Goal: Task Accomplishment & Management: Use online tool/utility

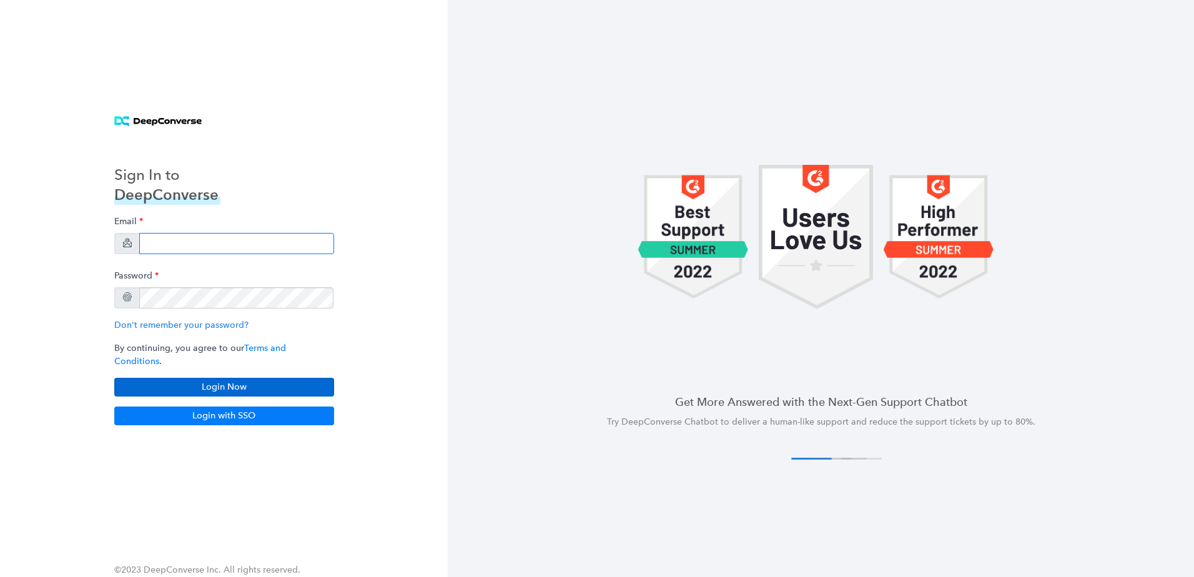
type input "[PERSON_NAME][EMAIL_ADDRESS][PERSON_NAME][DOMAIN_NAME]"
click at [282, 385] on button "Login Now" at bounding box center [224, 387] width 220 height 19
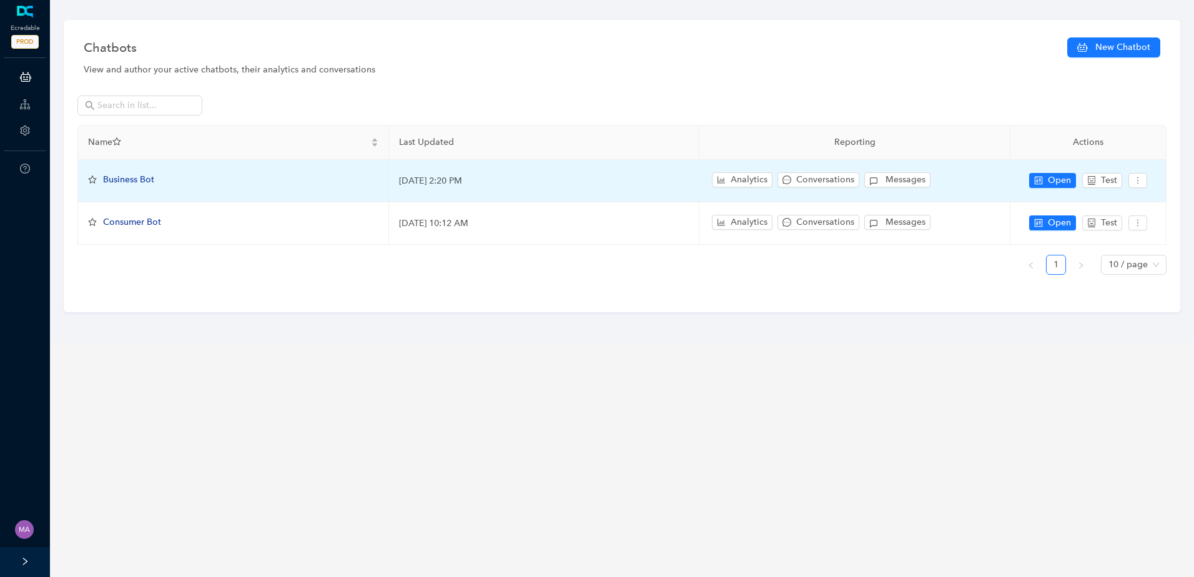
click at [133, 175] on span "Business Bot" at bounding box center [128, 179] width 51 height 11
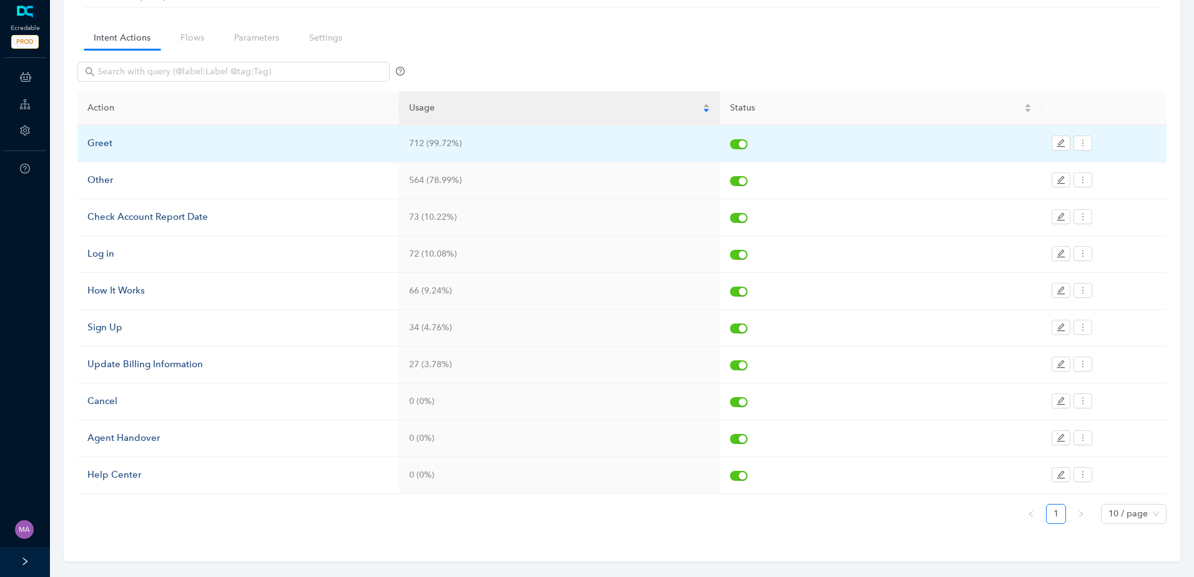
scroll to position [93, 0]
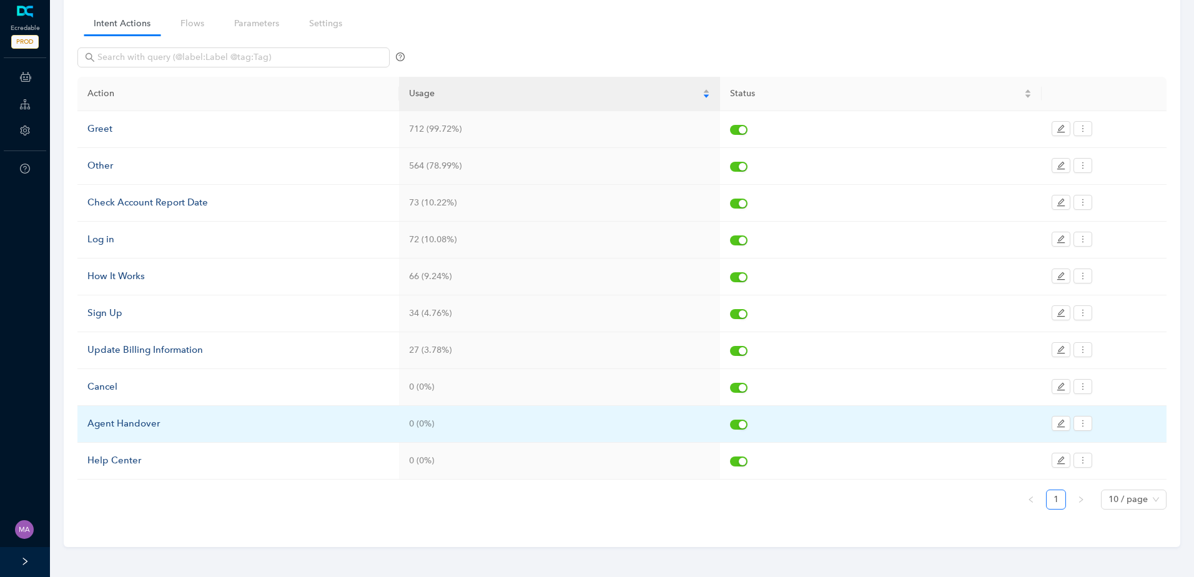
click at [142, 423] on div "Agent Handover" at bounding box center [238, 424] width 302 height 15
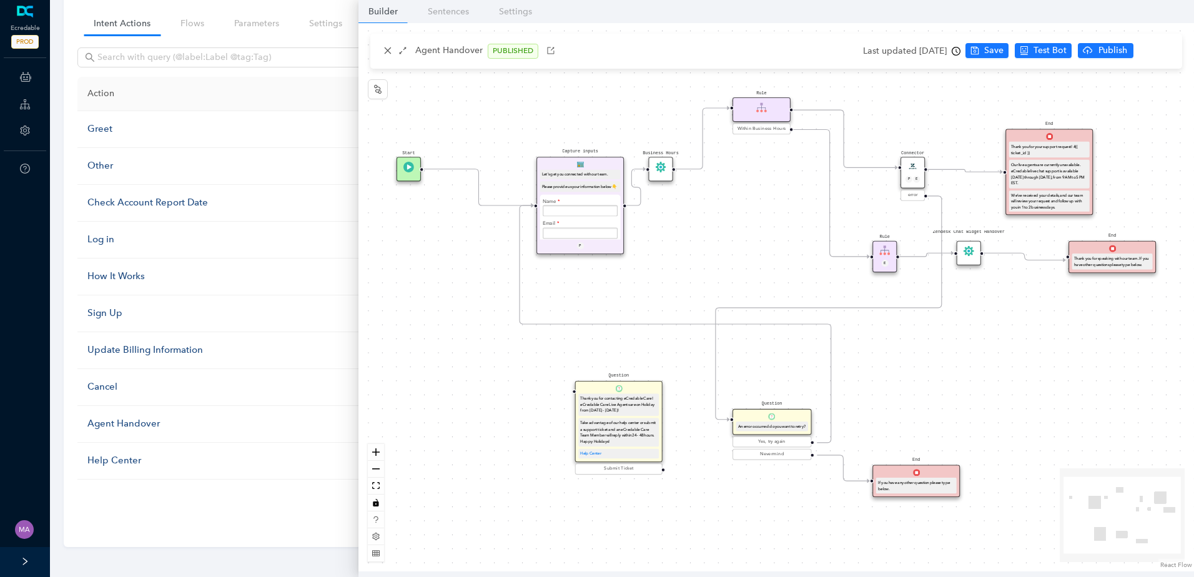
drag, startPoint x: 691, startPoint y: 250, endPoint x: 669, endPoint y: 274, distance: 33.1
click at [673, 281] on div "Start End If you have any other question please type below. Connector P E error…" at bounding box center [776, 297] width 836 height 548
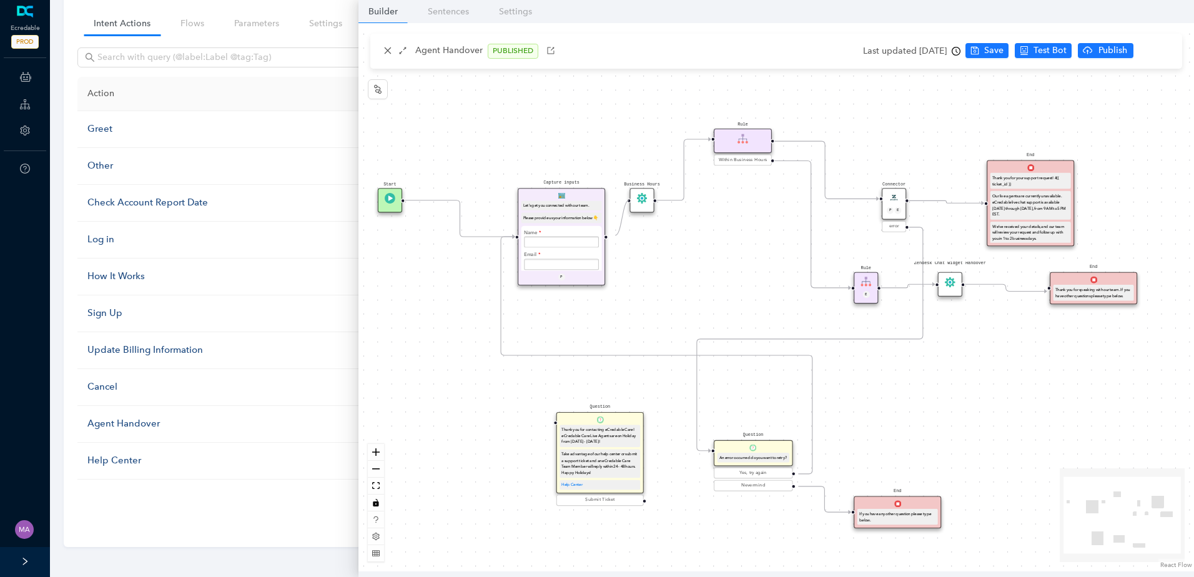
click at [615, 235] on circle "Edge from e7b41dfe-3bde-c007-c096-cef069175f45 to ec9b0b58-7d9d-1907-132b-3d250…" at bounding box center [615, 237] width 14 height 14
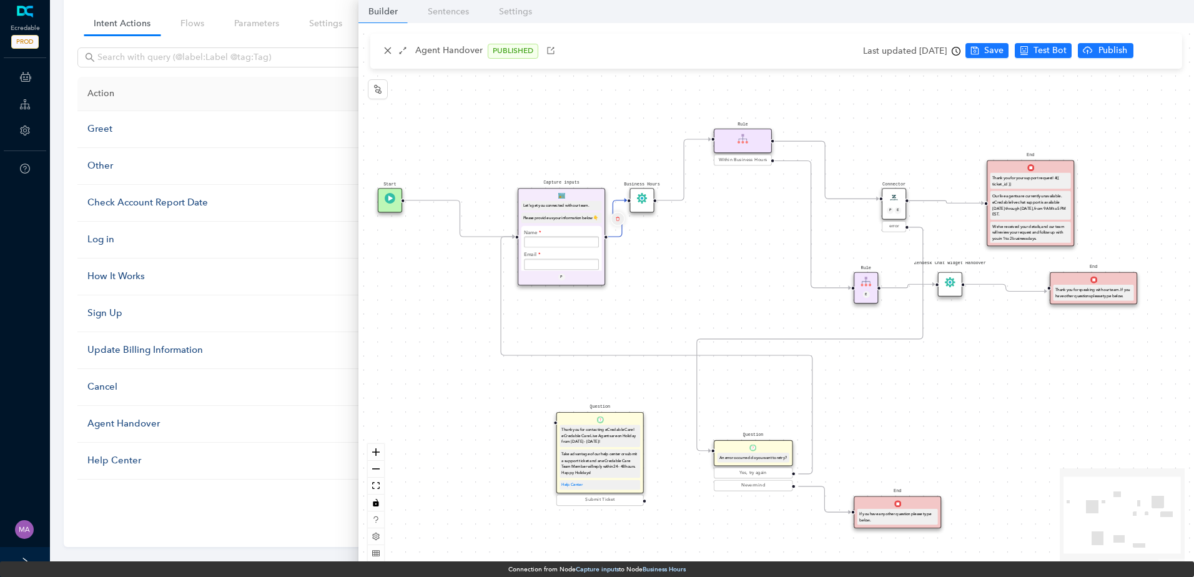
click at [616, 219] on icon "delete" at bounding box center [617, 218] width 4 height 8
click at [691, 184] on span "Yes" at bounding box center [691, 189] width 14 height 14
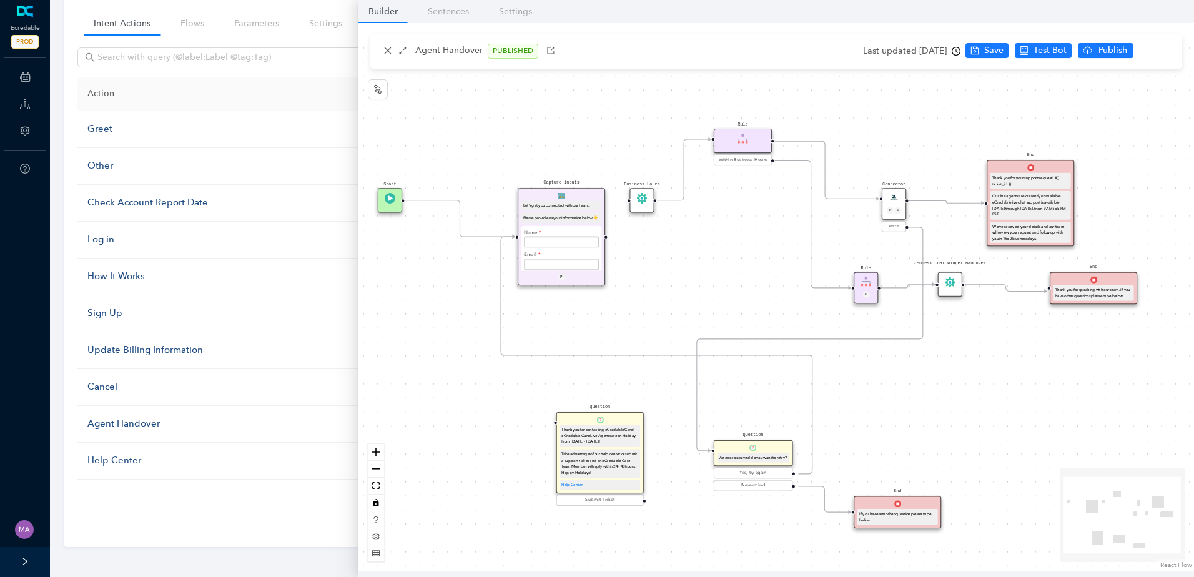
click at [943, 203] on icon "Edge from e482f140-49c1-bae9-e202-e24a98815977 to f68cb803-94d7-777c-bd66-ebef2…" at bounding box center [946, 201] width 75 height 2
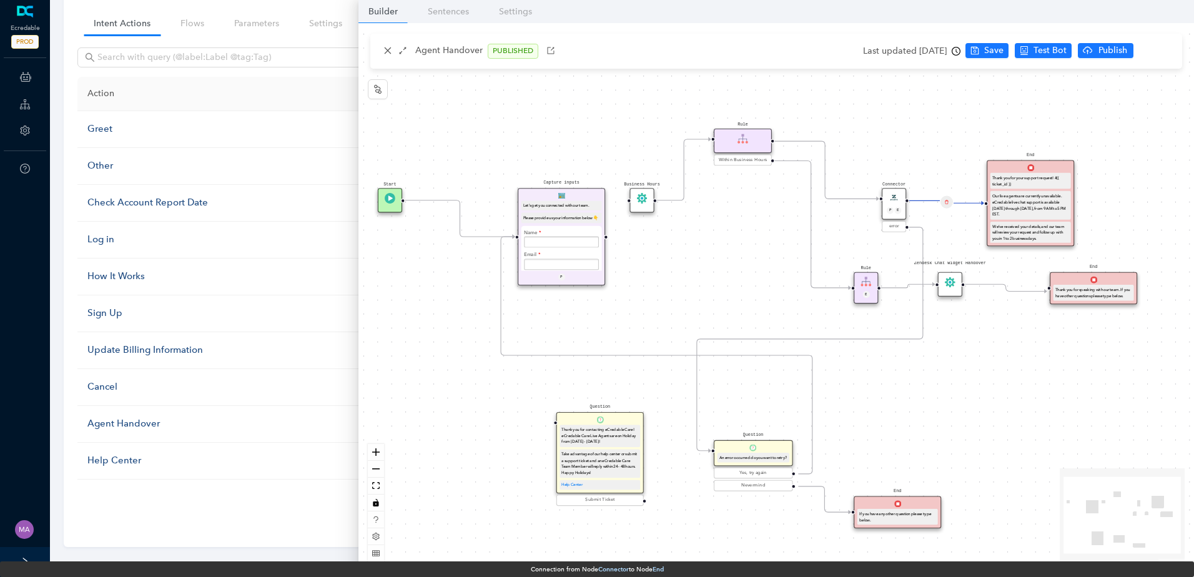
click at [944, 203] on icon "delete" at bounding box center [946, 202] width 4 height 8
click at [1016, 174] on span "Yes" at bounding box center [1020, 172] width 14 height 14
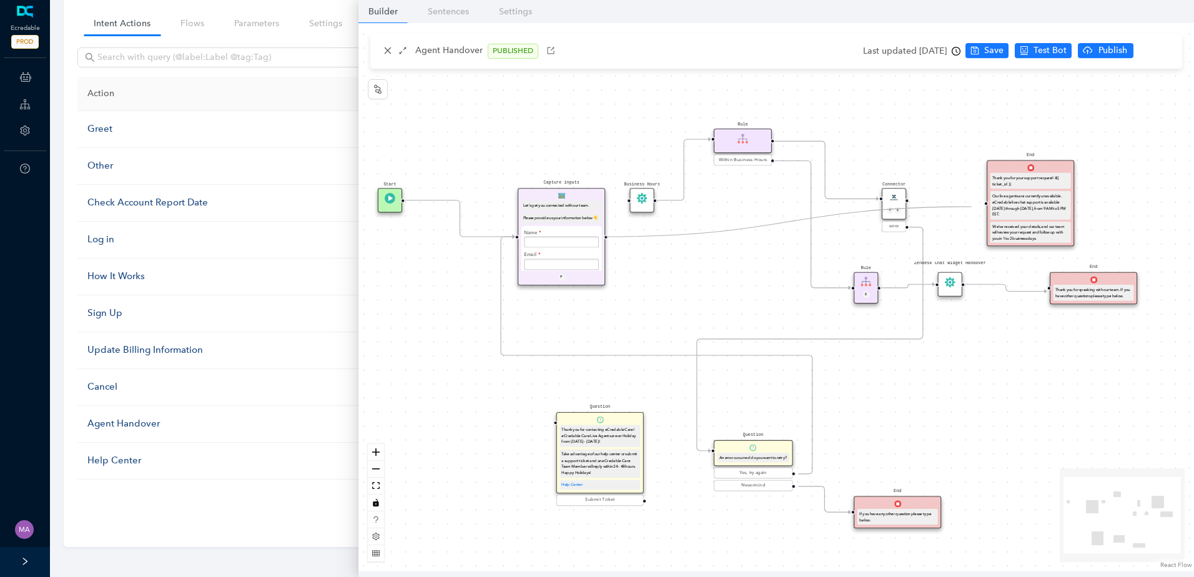
drag, startPoint x: 617, startPoint y: 238, endPoint x: 975, endPoint y: 205, distance: 359.9
click at [975, 205] on div "Start End If you have any other question please type below. Connector P E error…" at bounding box center [776, 297] width 836 height 548
click at [1002, 56] on span "Save" at bounding box center [993, 51] width 19 height 14
click at [1154, 47] on span "Publish" at bounding box center [1161, 51] width 31 height 14
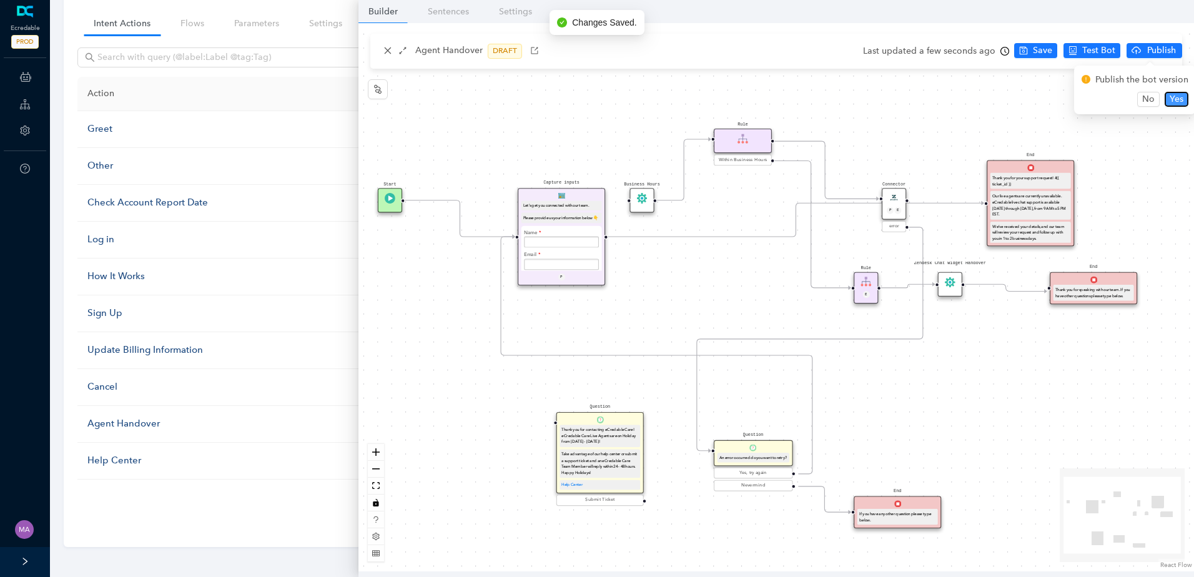
click at [1180, 94] on span "Yes" at bounding box center [1177, 99] width 14 height 14
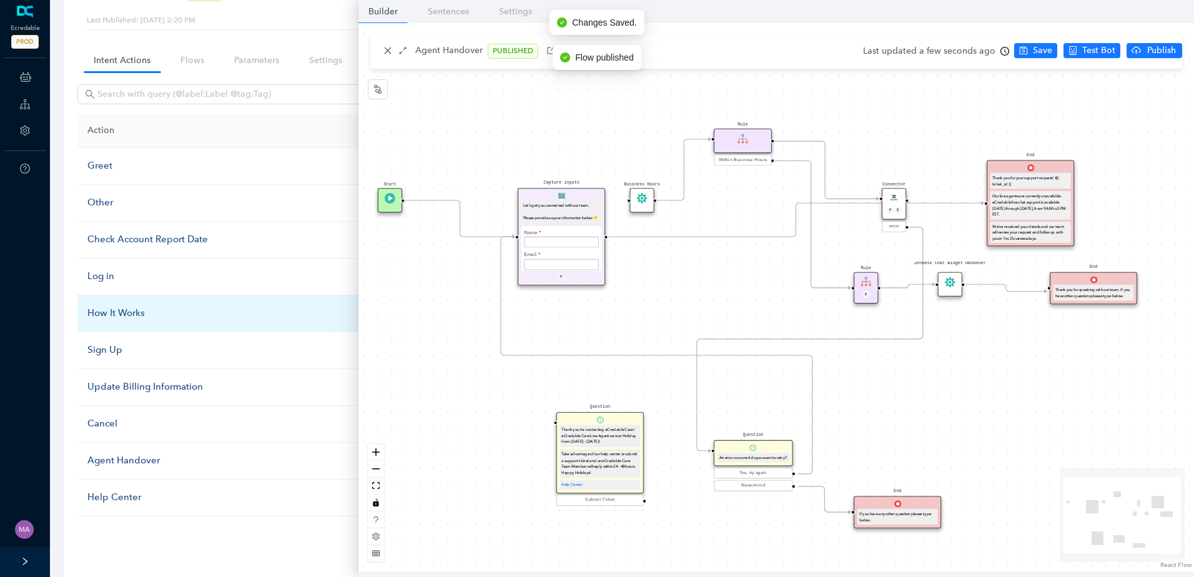
scroll to position [0, 0]
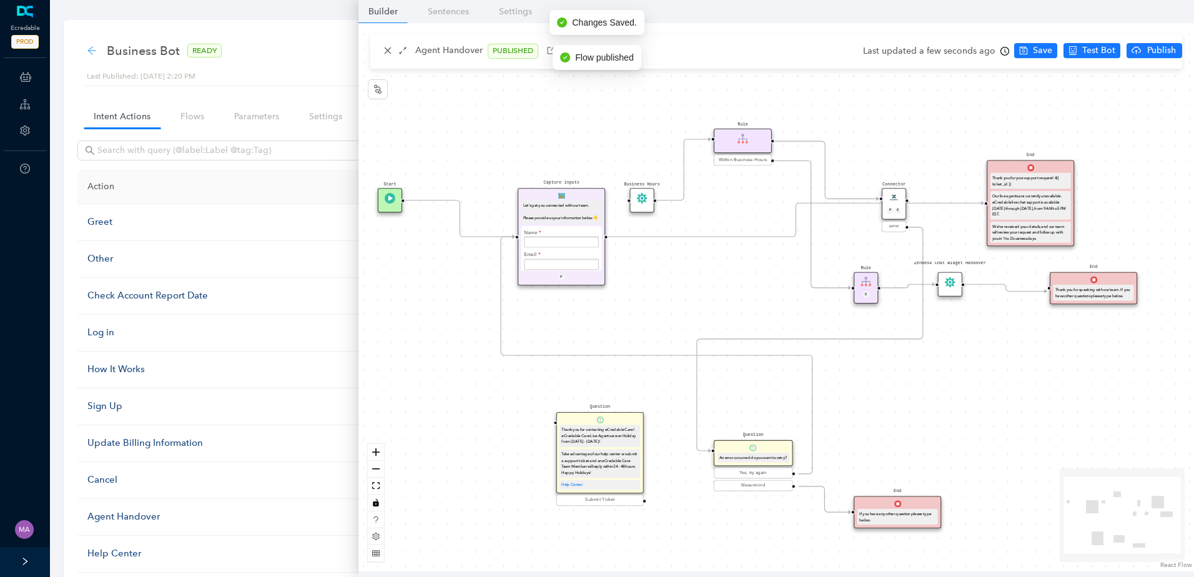
click at [94, 51] on icon "arrow-left" at bounding box center [91, 50] width 8 height 8
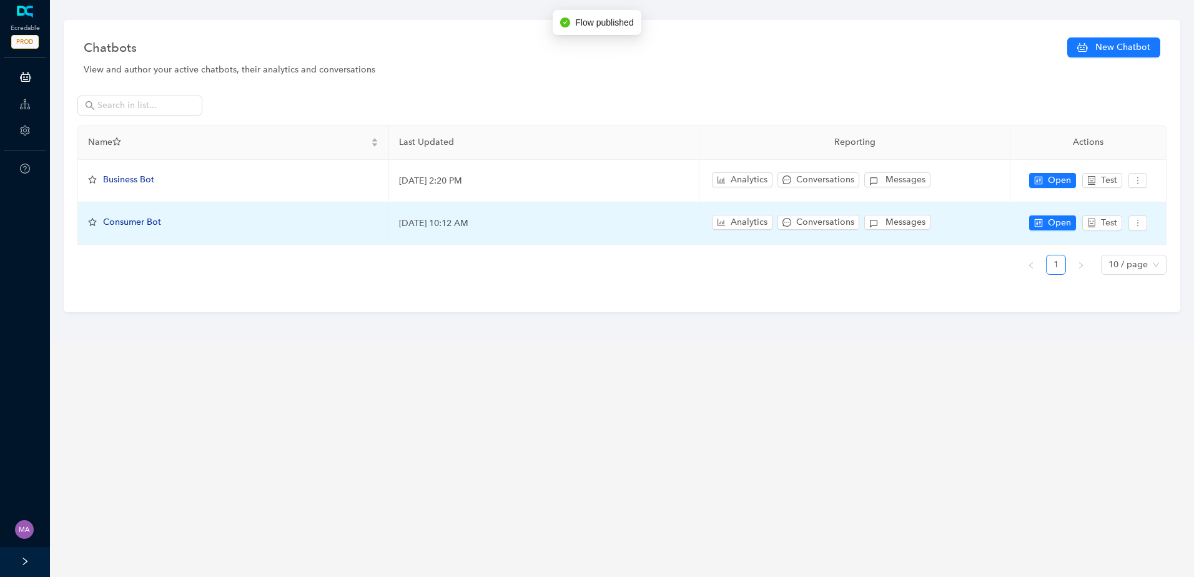
click at [142, 224] on span "Consumer Bot" at bounding box center [132, 222] width 58 height 11
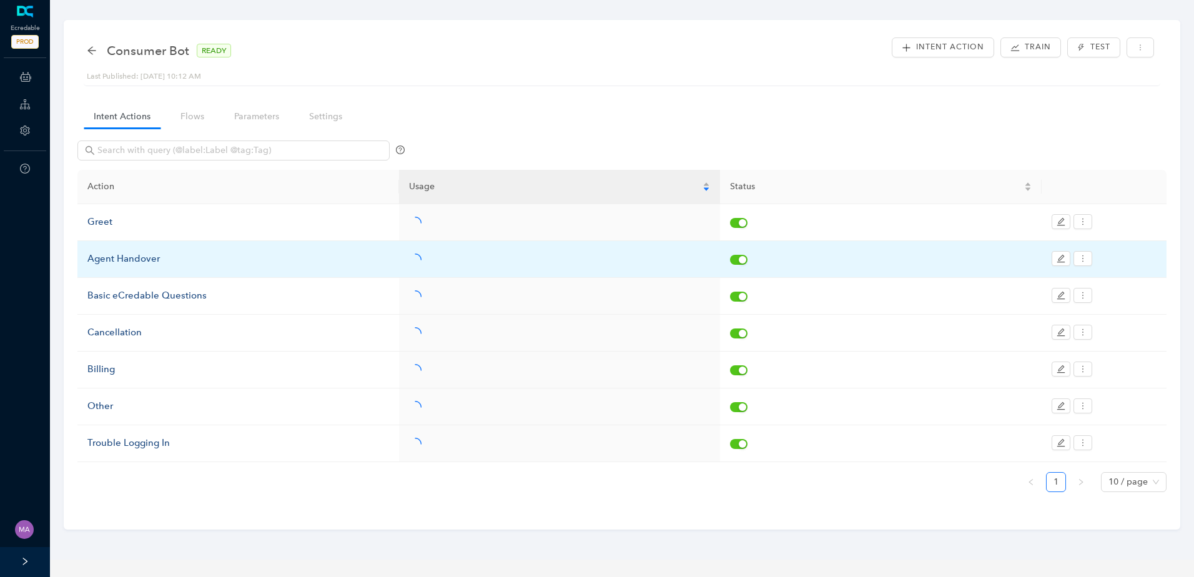
click at [150, 263] on div "Agent Handover" at bounding box center [238, 259] width 302 height 15
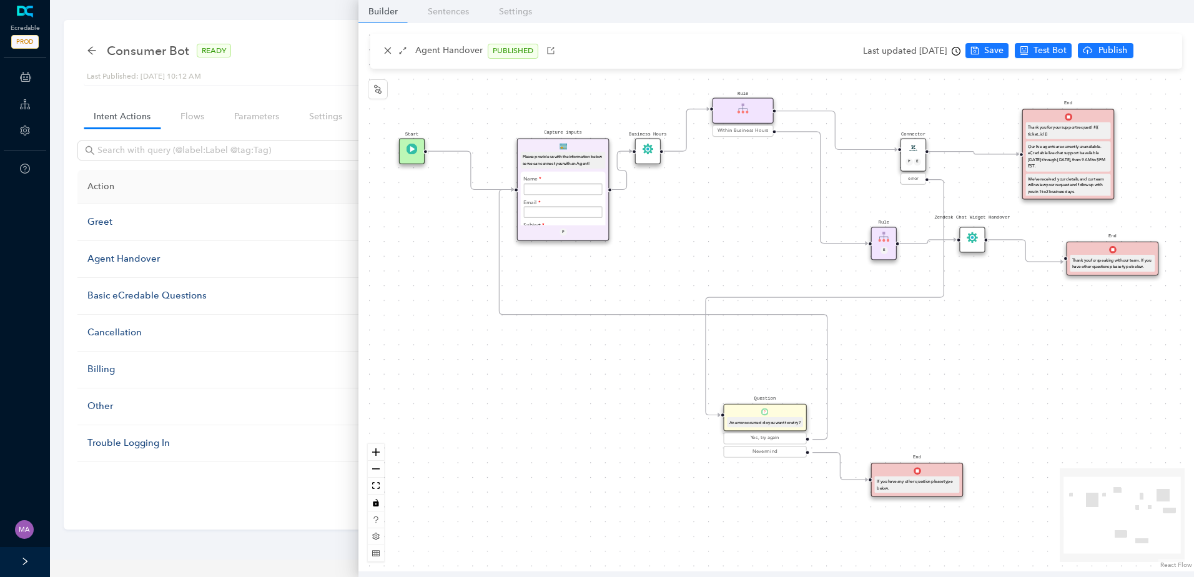
drag, startPoint x: 718, startPoint y: 222, endPoint x: 683, endPoint y: 250, distance: 45.3
click at [683, 250] on div "Start End If you have any other question please type below. Connector P E error…" at bounding box center [776, 297] width 836 height 548
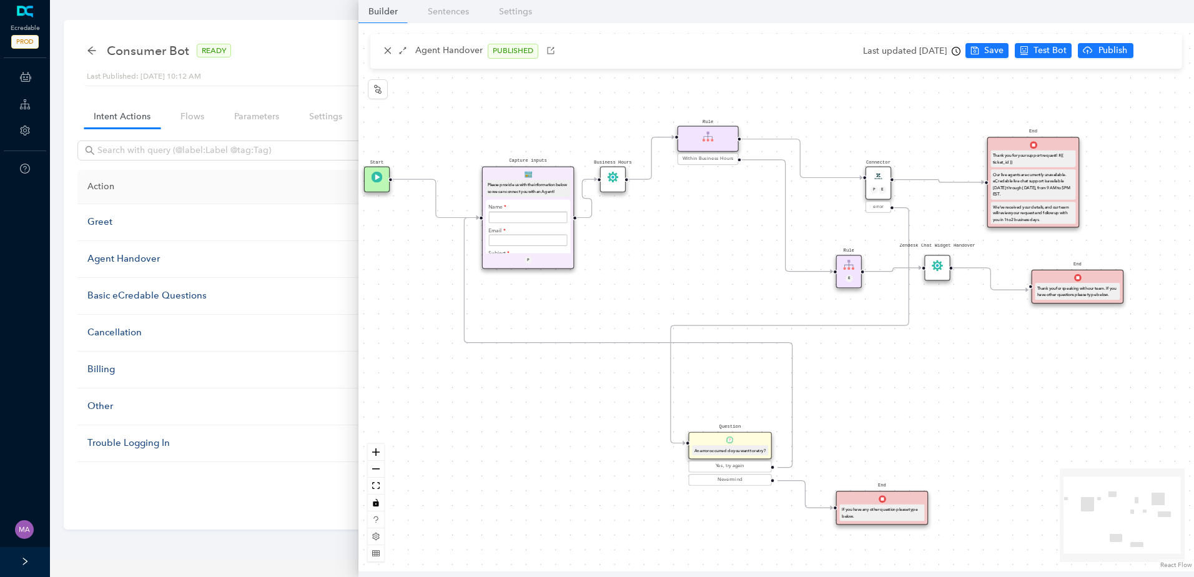
click at [592, 214] on icon "Edge from e7b41dfe-3bde-c007-c096-cef069175f45 to ec9b0b58-7d9d-1907-132b-3d250…" at bounding box center [587, 198] width 20 height 38
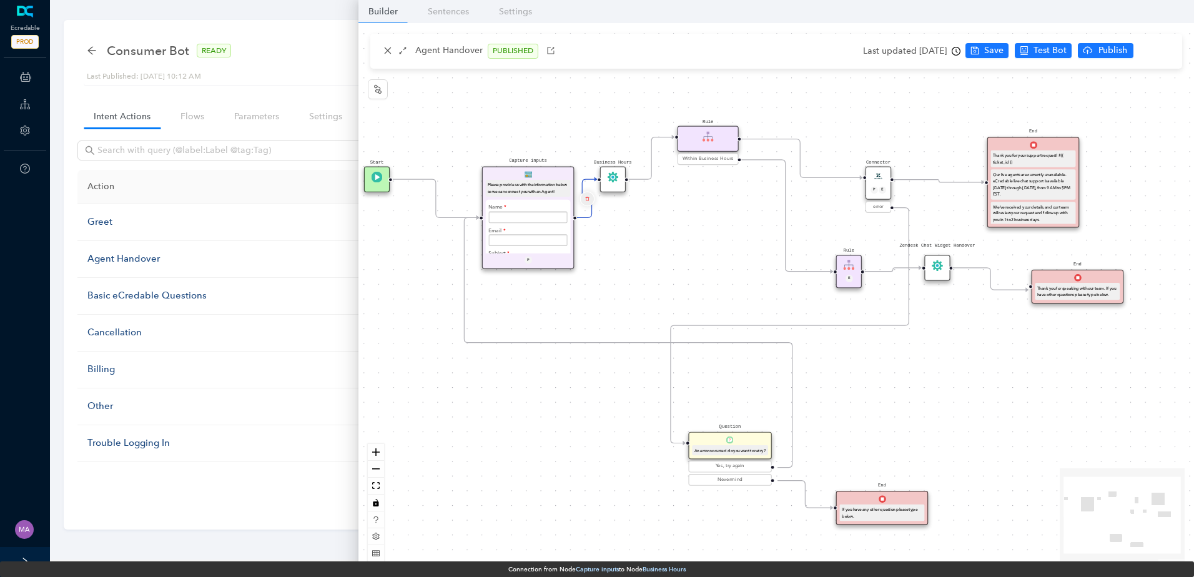
click at [588, 198] on icon "delete" at bounding box center [586, 198] width 4 height 9
click at [658, 173] on span "Yes" at bounding box center [661, 169] width 14 height 14
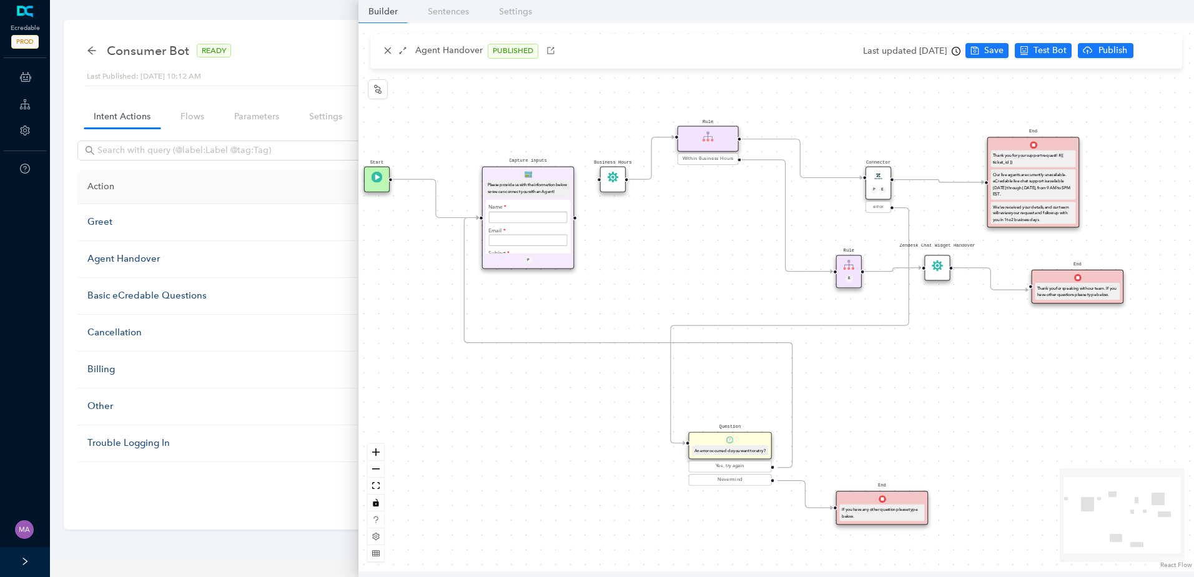
click at [927, 180] on icon "Edge from e482f140-49c1-bae9-e202-e24a98815977 to f68cb803-94d7-777c-bd66-ebef2…" at bounding box center [939, 181] width 90 height 2
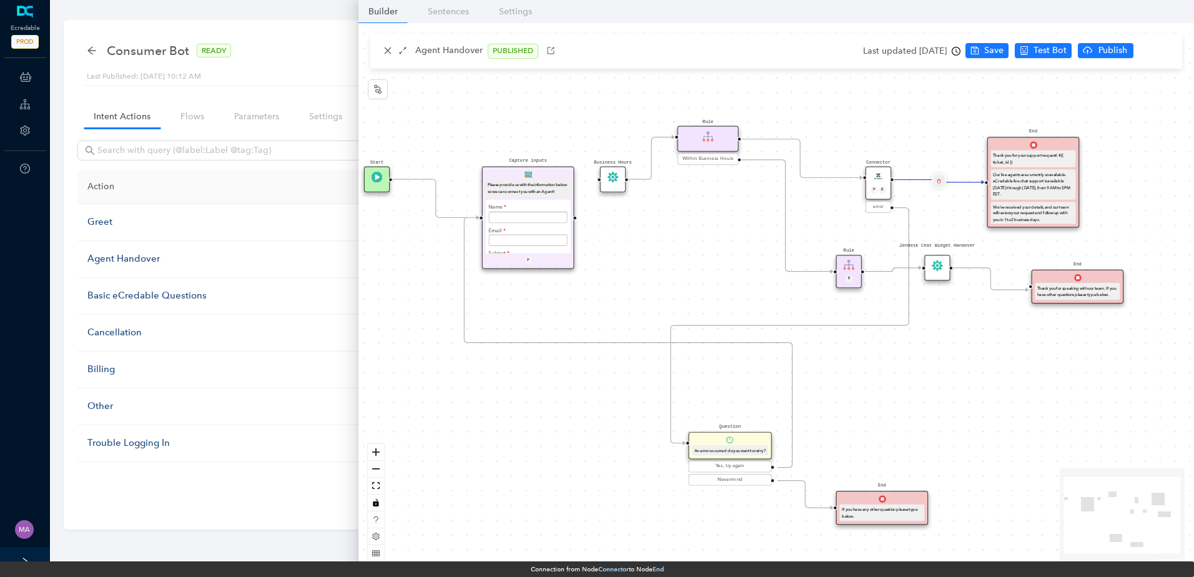
click at [940, 177] on icon "delete" at bounding box center [939, 181] width 4 height 9
click at [1015, 148] on span "Yes" at bounding box center [1013, 151] width 14 height 14
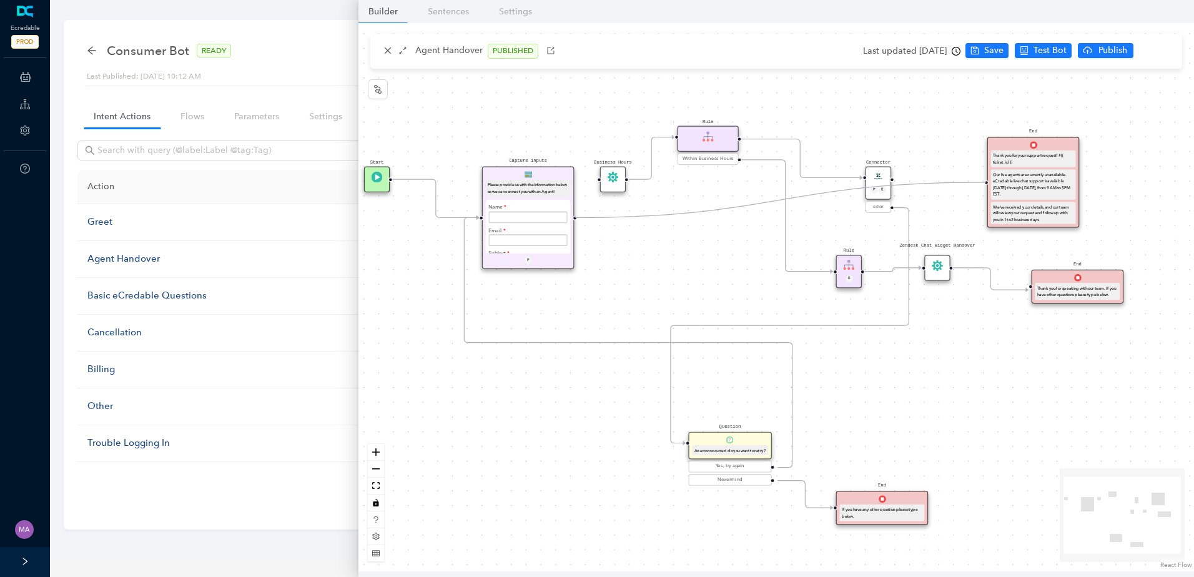
drag, startPoint x: 574, startPoint y: 218, endPoint x: 978, endPoint y: 186, distance: 405.9
click at [978, 186] on div "Start End If you have any other question please type below. Connector P E error…" at bounding box center [776, 297] width 836 height 548
click at [998, 54] on button "Save" at bounding box center [986, 50] width 43 height 15
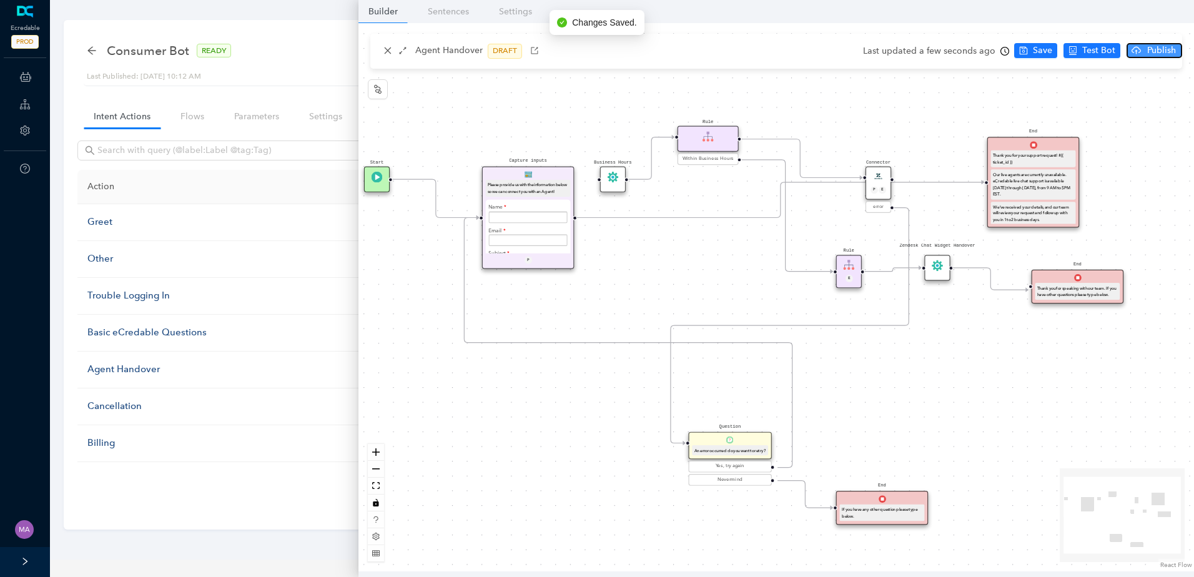
click at [1146, 46] on span "Publish" at bounding box center [1161, 51] width 31 height 14
click at [1173, 96] on span "Yes" at bounding box center [1177, 99] width 14 height 14
click at [94, 52] on icon "arrow-left" at bounding box center [92, 51] width 10 height 10
